Goal: Task Accomplishment & Management: Manage account settings

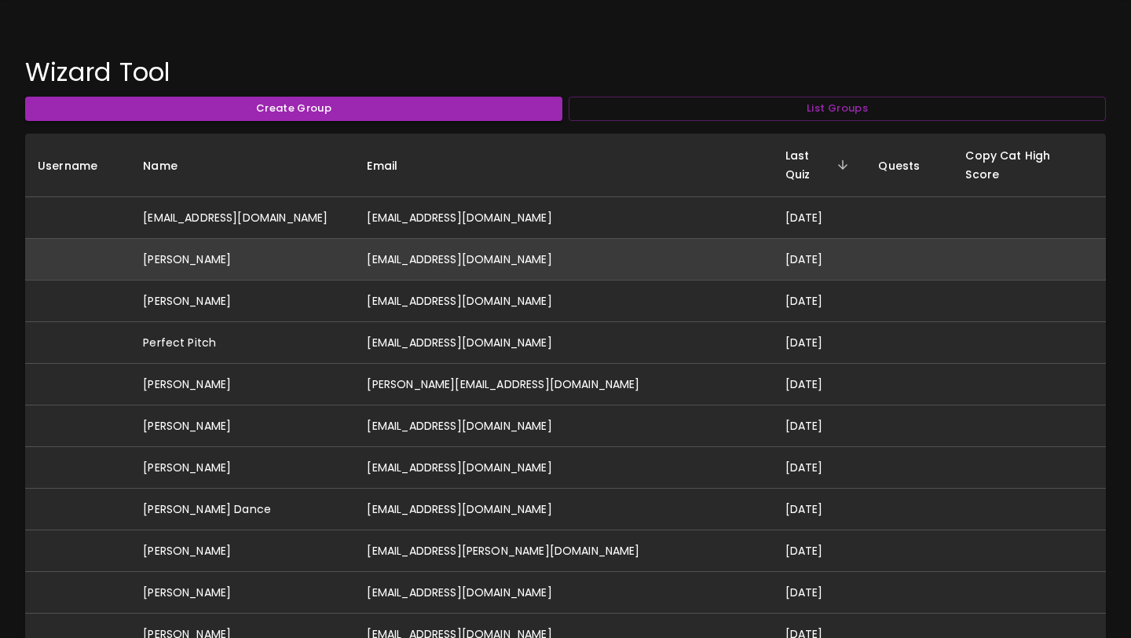
scroll to position [64, 0]
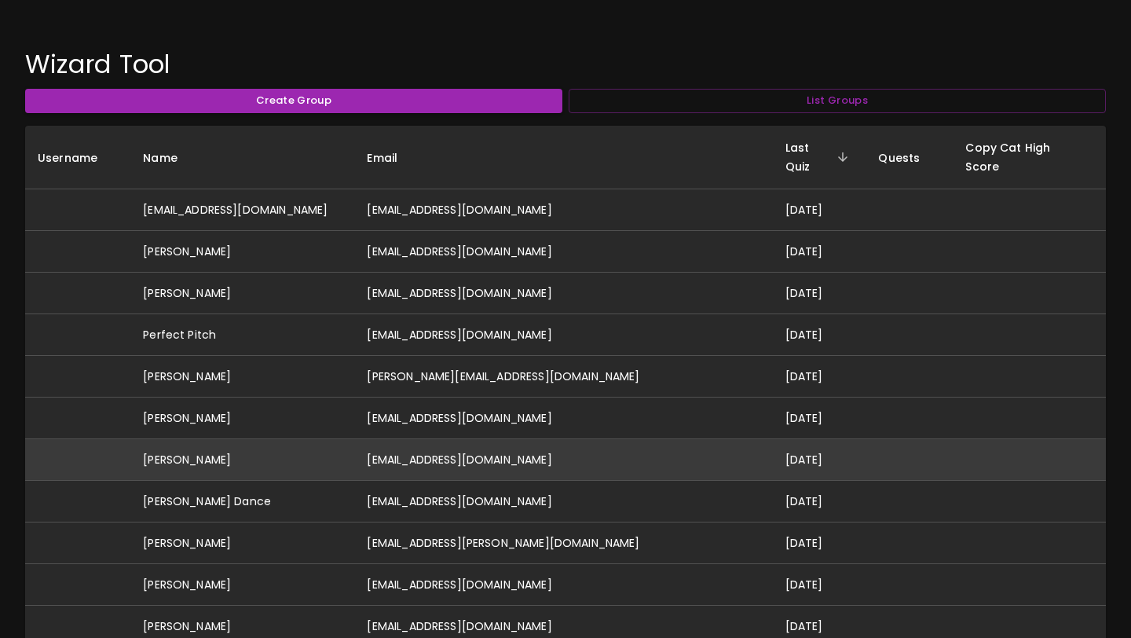
click at [627, 439] on td "[EMAIL_ADDRESS][DOMAIN_NAME]" at bounding box center [563, 460] width 418 height 42
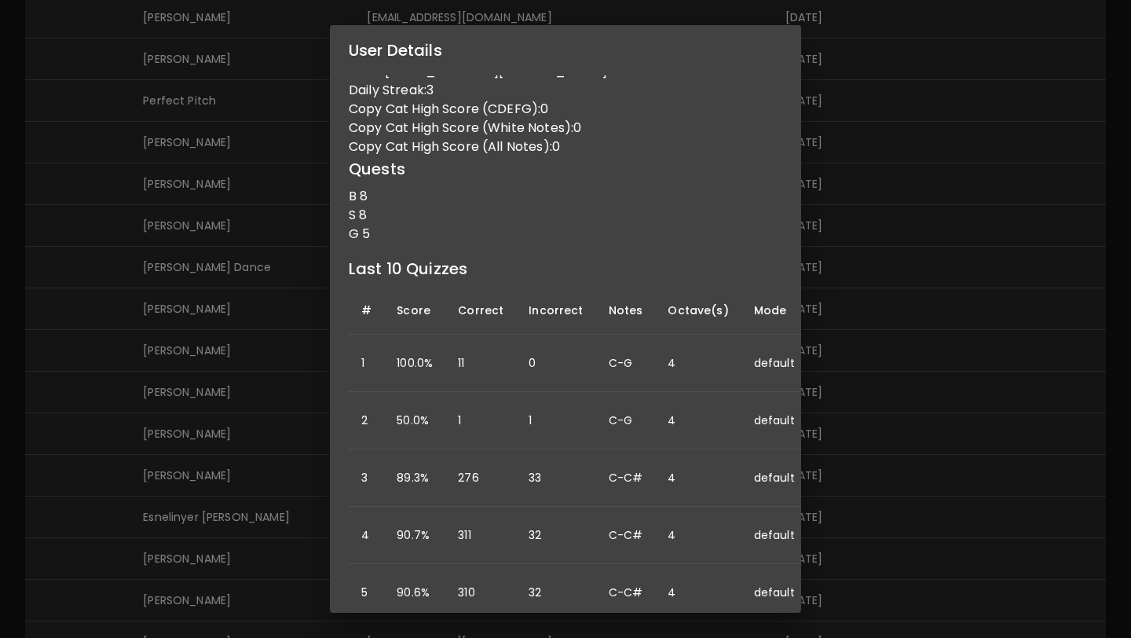
scroll to position [0, 0]
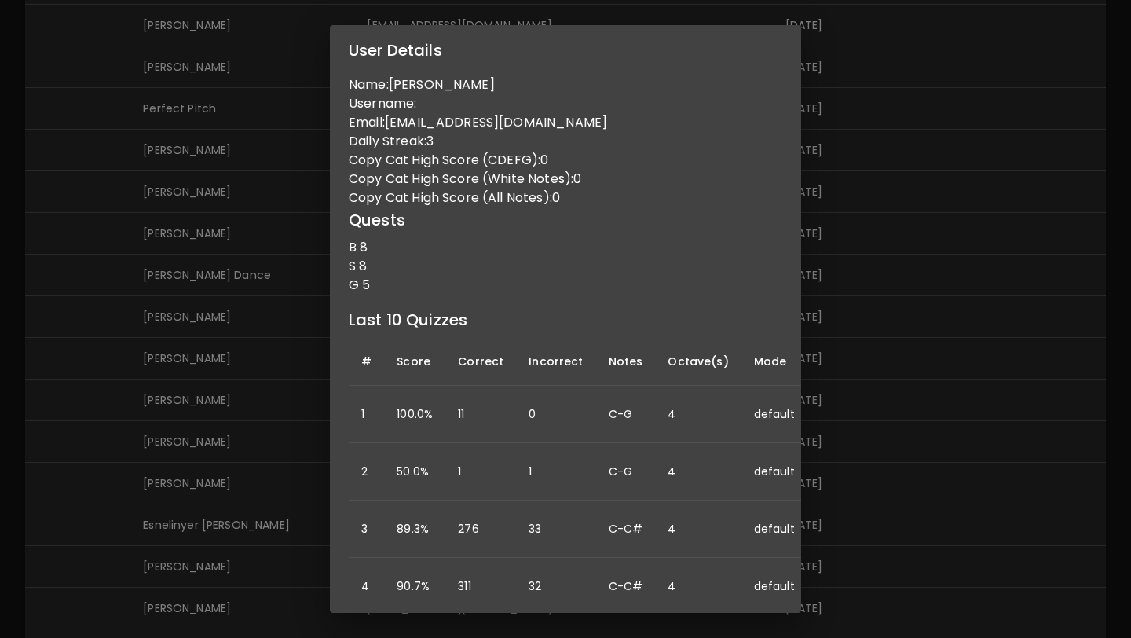
click at [879, 352] on div "User Details Name: [PERSON_NAME] Username: Email: [EMAIL_ADDRESS][DOMAIN_NAME] …" at bounding box center [565, 319] width 1131 height 638
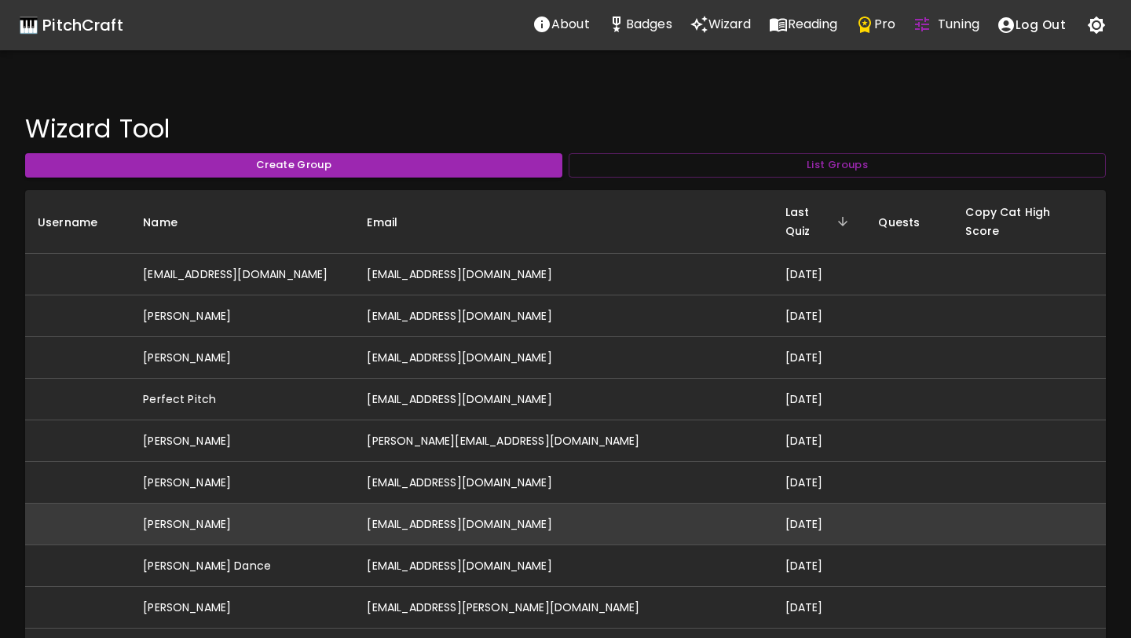
click at [354, 503] on td "[PERSON_NAME]" at bounding box center [242, 524] width 224 height 42
